Goal: Task Accomplishment & Management: Use online tool/utility

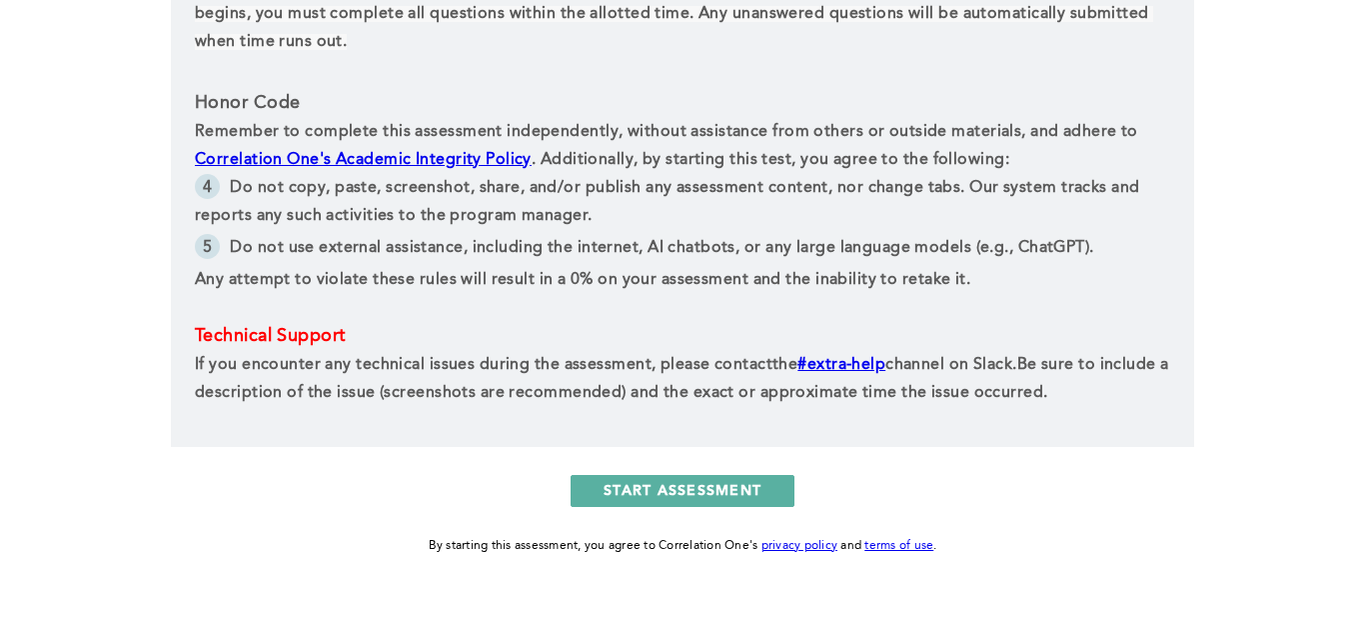
scroll to position [1039, 0]
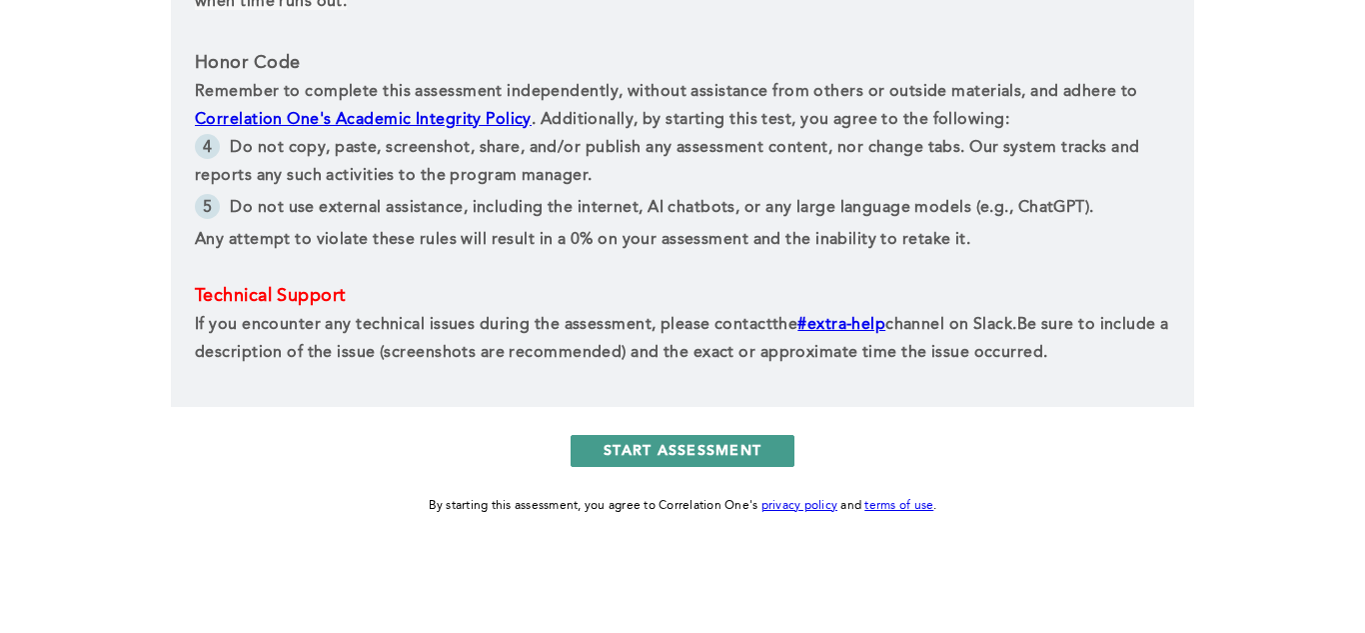
click at [669, 445] on button "START ASSESSMENT" at bounding box center [683, 451] width 224 height 32
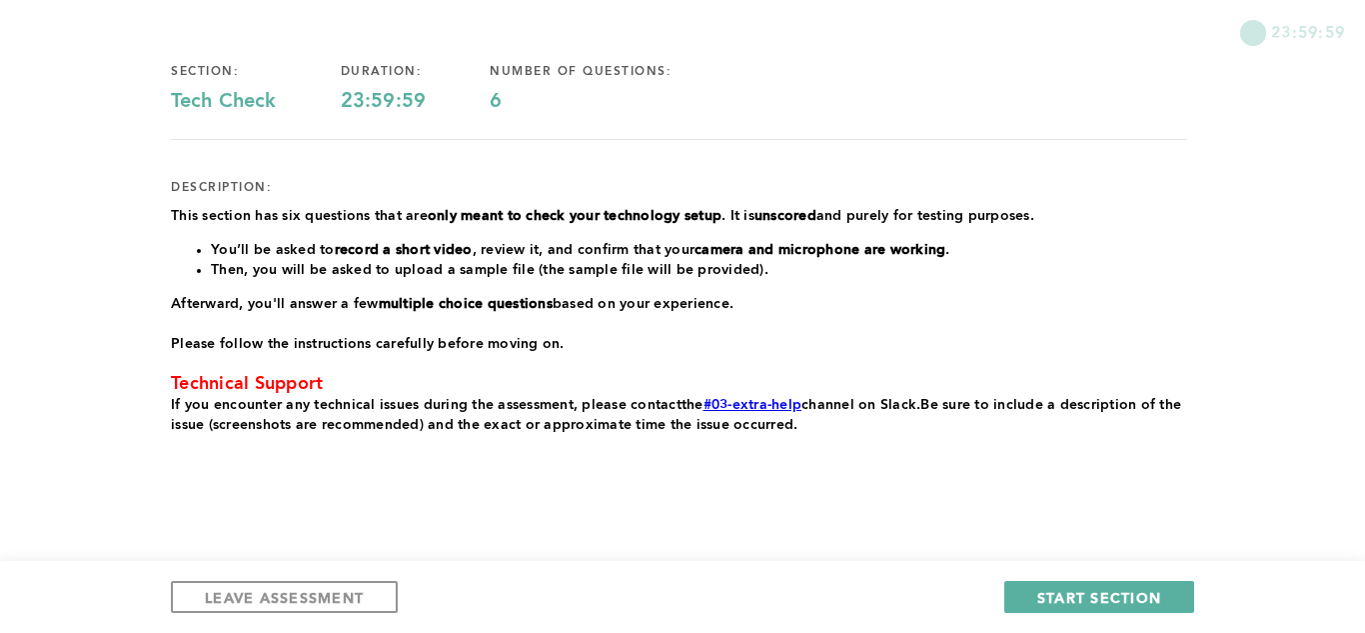
scroll to position [178, 0]
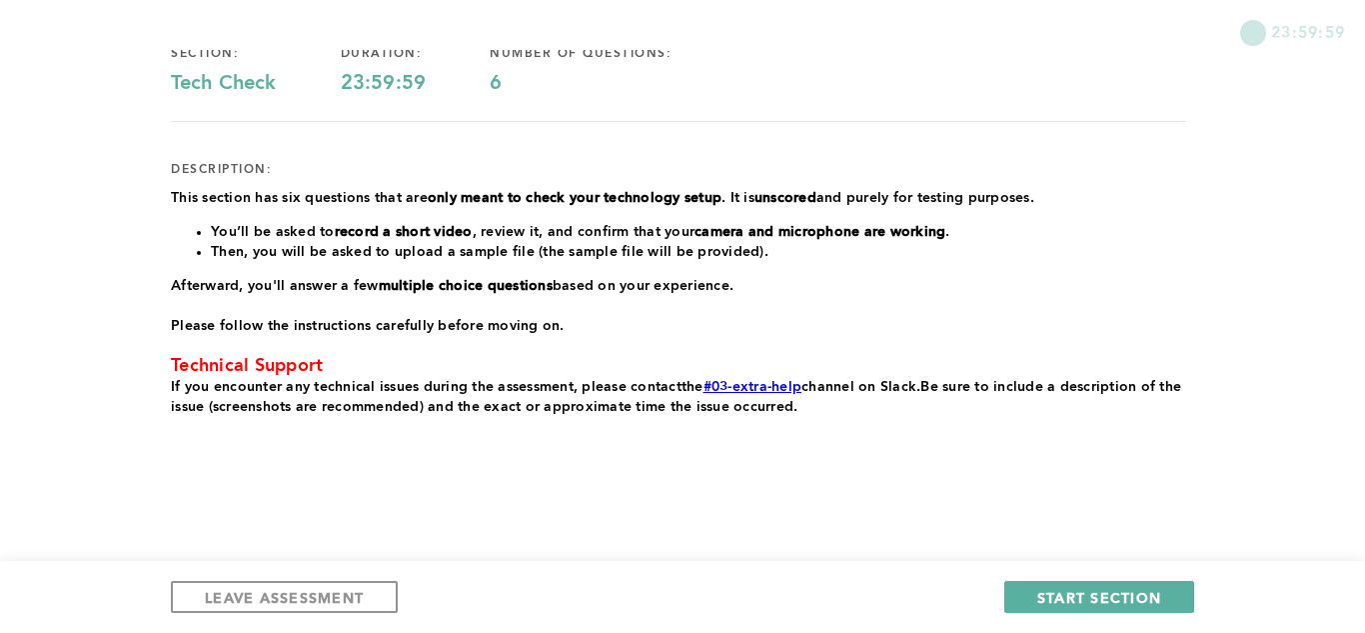
click at [1134, 401] on p "If you encounter any technical issues during the assessment, please contact the…" at bounding box center [678, 397] width 1015 height 40
click at [330, 599] on span "LEAVE ASSESSMENT" at bounding box center [284, 597] width 159 height 19
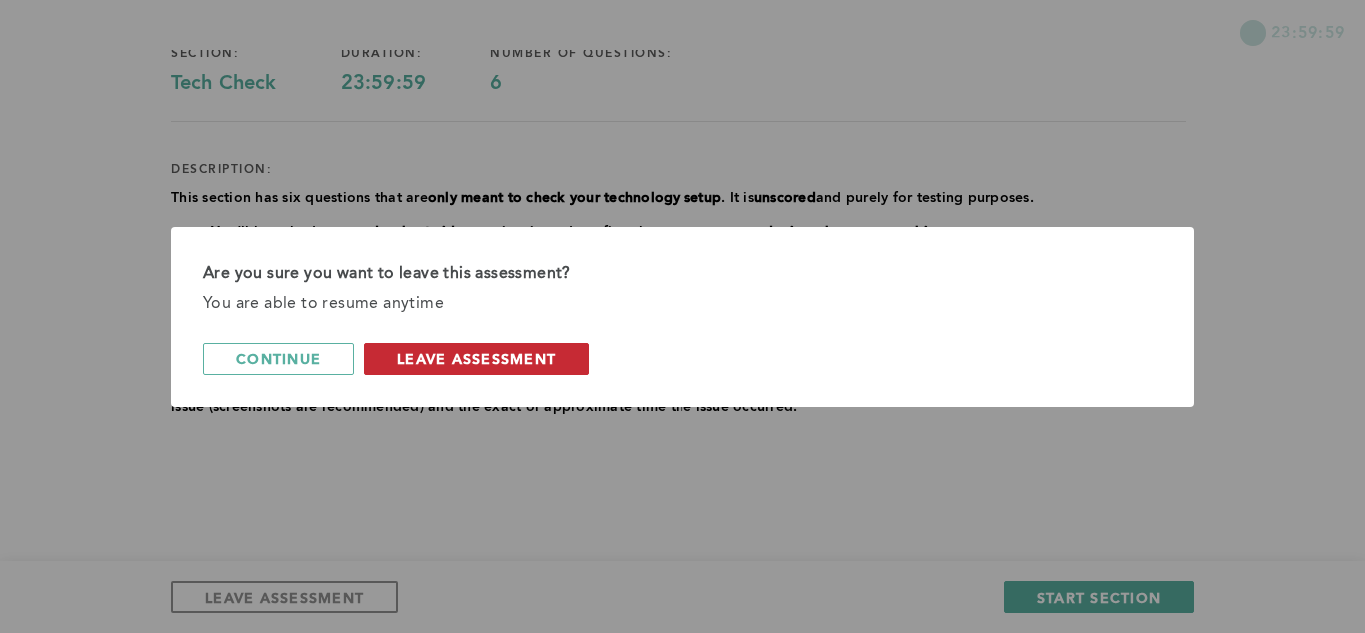
click at [498, 355] on span "leave assessment" at bounding box center [476, 358] width 159 height 19
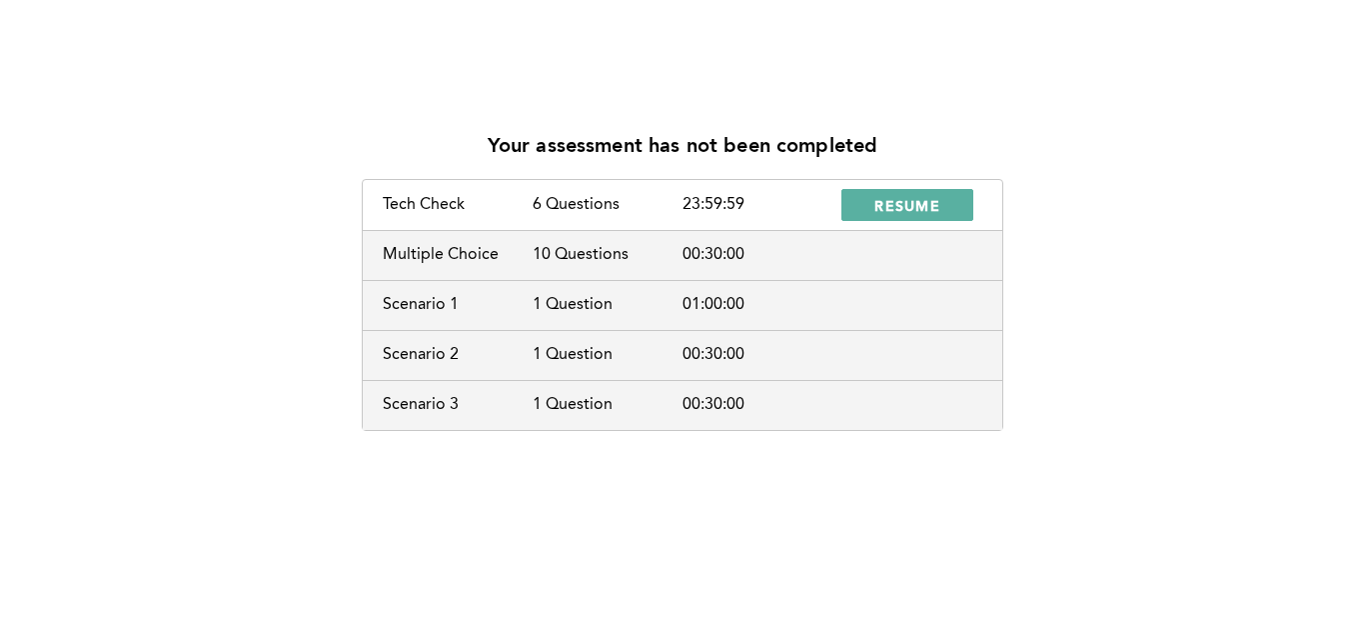
click at [465, 471] on div "Your assessment has not been completed Tech Check 6 Questions 23:59:59 RESUME M…" at bounding box center [682, 316] width 1365 height 633
